Goal: Transaction & Acquisition: Purchase product/service

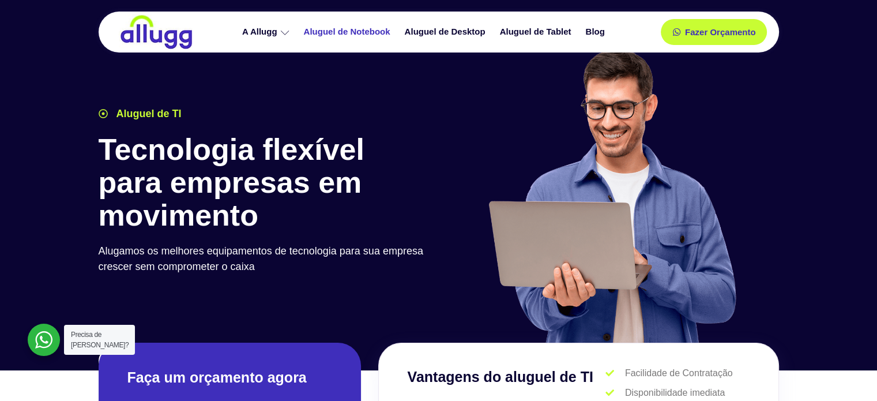
click at [369, 31] on link "Aluguel de Notebook" at bounding box center [348, 32] width 101 height 20
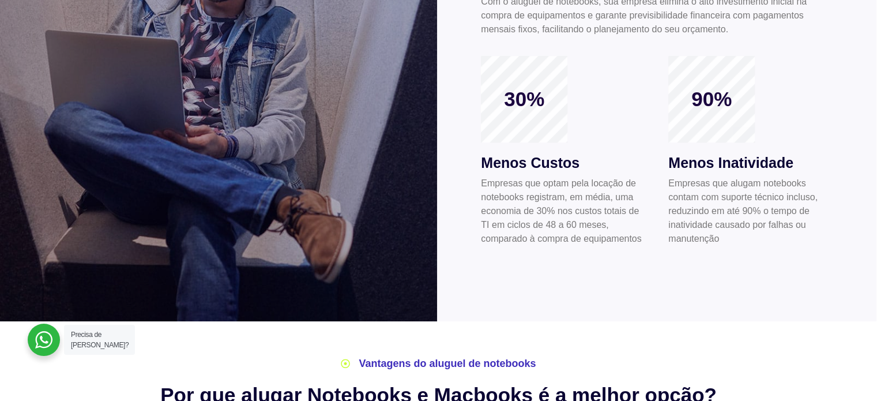
scroll to position [460, 0]
